Goal: Task Accomplishment & Management: Use online tool/utility

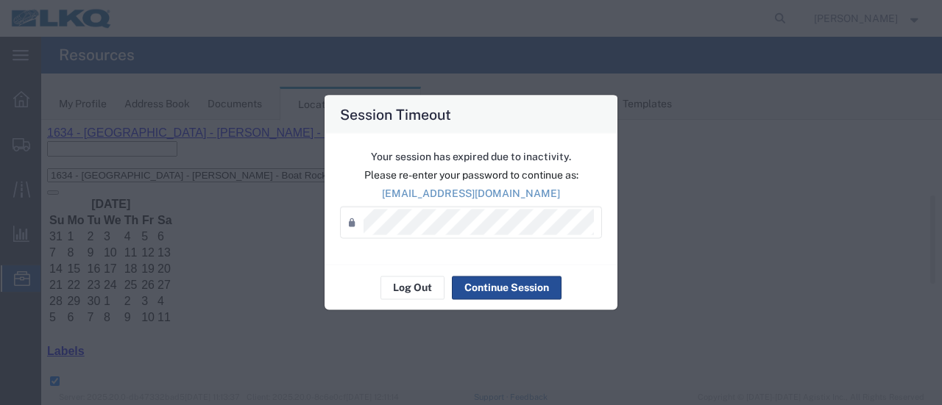
click at [390, 300] on div "Log Out Continue Session" at bounding box center [470, 287] width 293 height 46
click at [397, 286] on button "Log Out" at bounding box center [412, 288] width 64 height 24
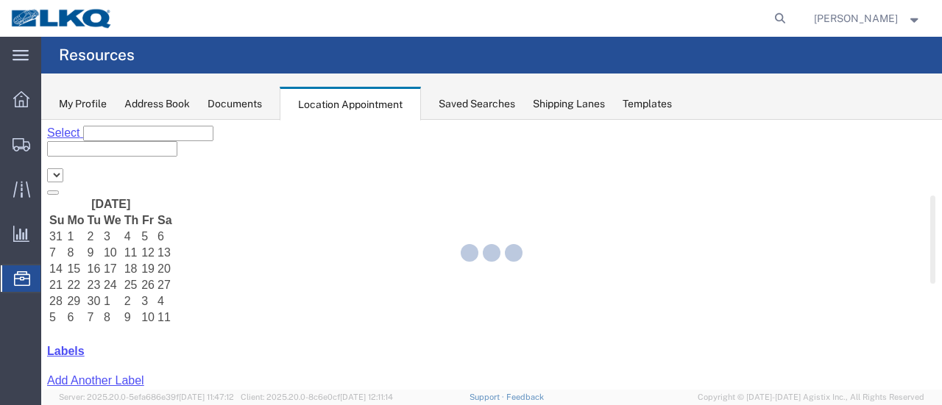
select select "28712"
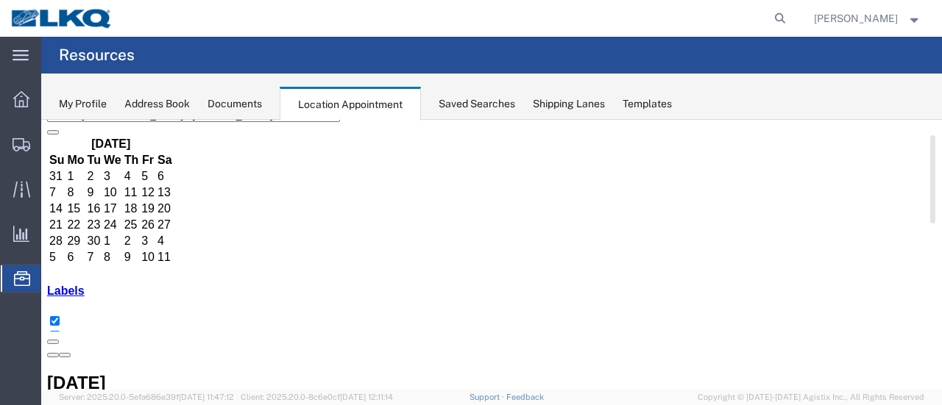
scroll to position [74, 0]
